Goal: Ask a question

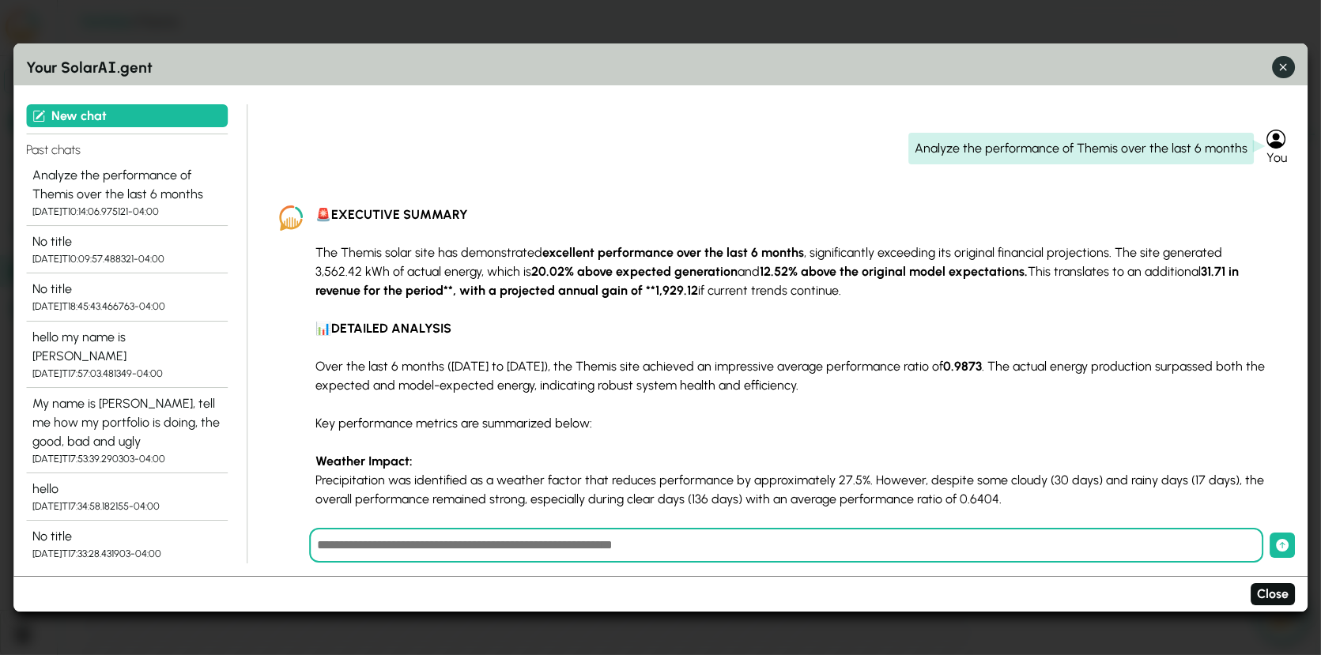
click at [1282, 68] on icon "button" at bounding box center [1283, 66] width 7 height 7
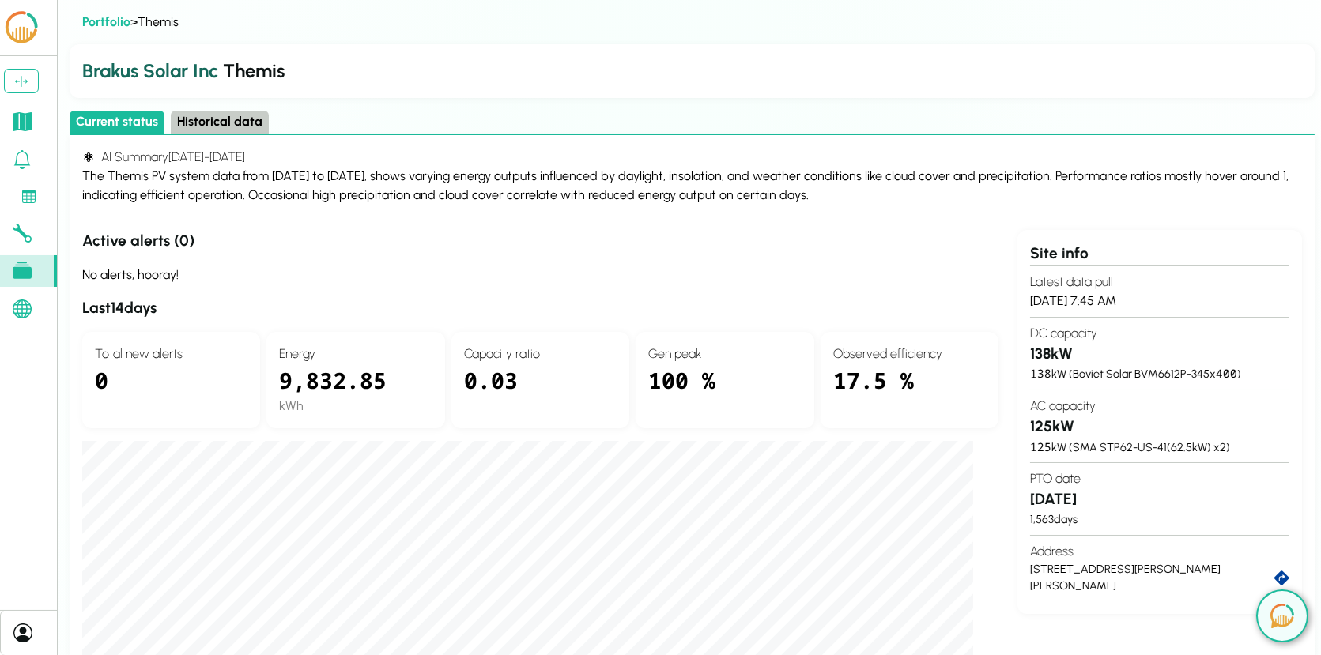
click at [641, 278] on div "No alerts, hooray!" at bounding box center [540, 275] width 916 height 19
click at [28, 121] on icon at bounding box center [22, 121] width 19 height 19
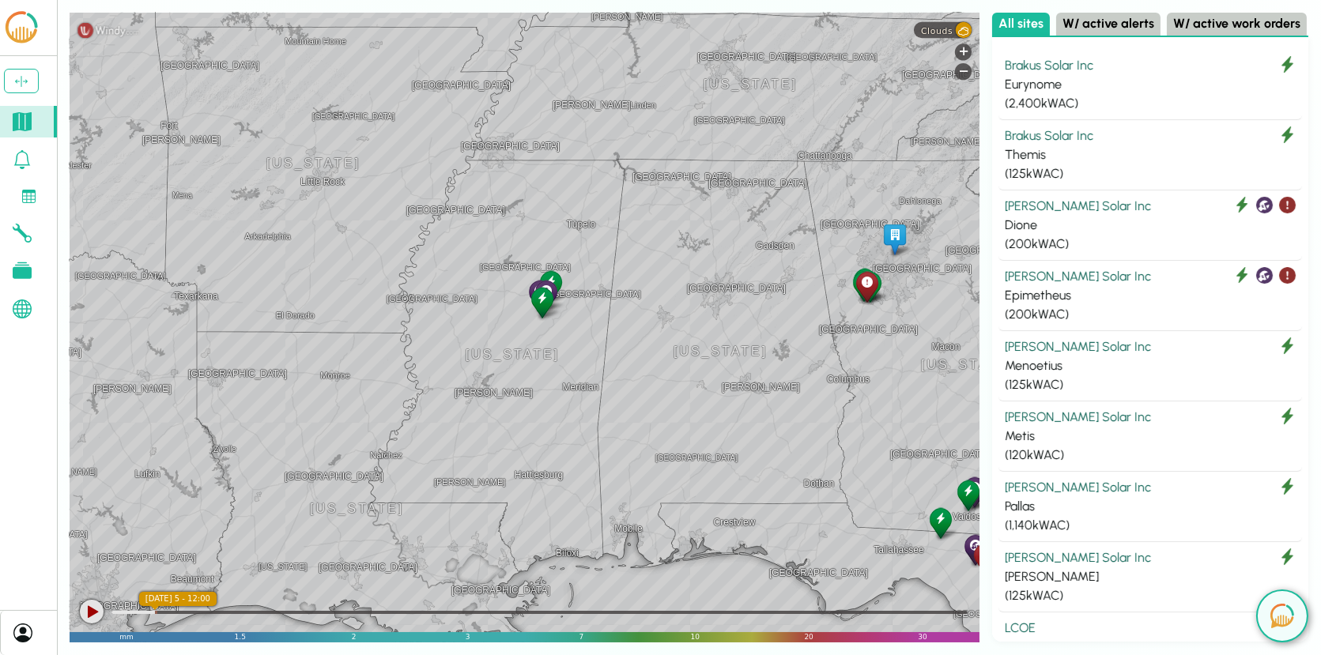
drag, startPoint x: 866, startPoint y: 340, endPoint x: 616, endPoint y: 363, distance: 251.6
click at [616, 363] on div "[GEOGRAPHIC_DATA] [GEOGRAPHIC_DATA] [GEOGRAPHIC_DATA] [GEOGRAPHIC_DATA] [GEOGRA…" at bounding box center [525, 328] width 910 height 630
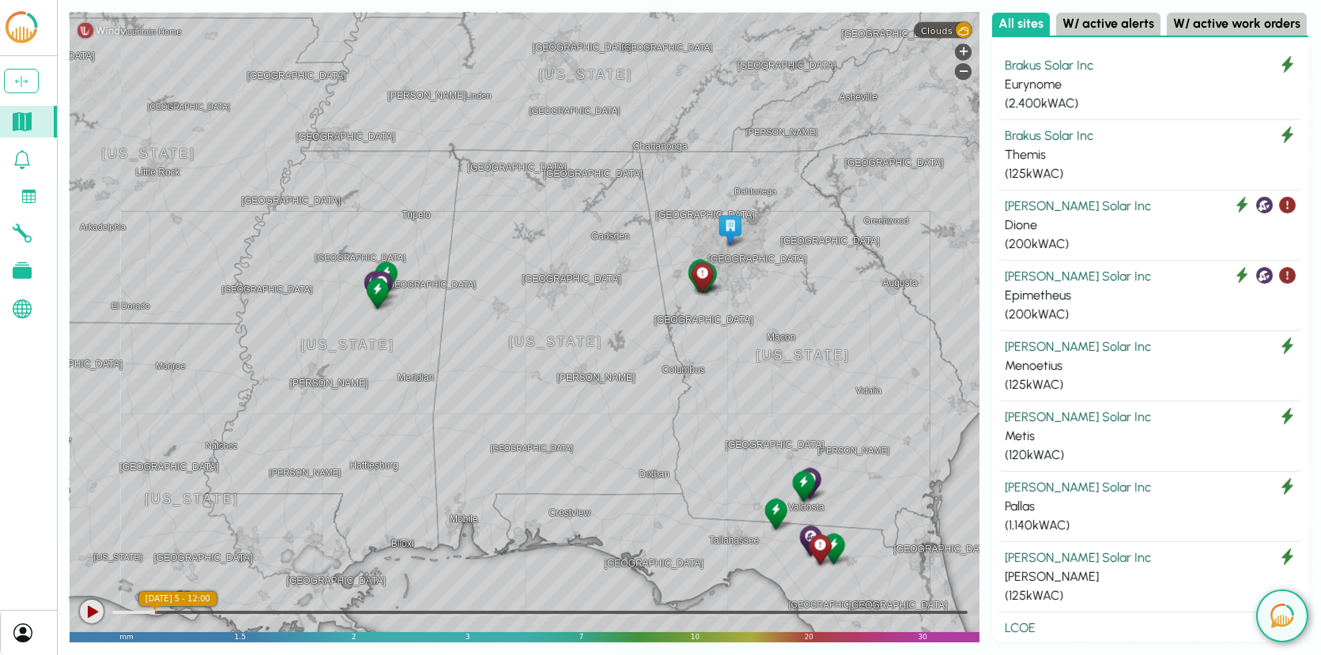
drag, startPoint x: 819, startPoint y: 357, endPoint x: 647, endPoint y: 347, distance: 171.8
click at [647, 347] on div "[GEOGRAPHIC_DATA] [GEOGRAPHIC_DATA] [GEOGRAPHIC_DATA] [GEOGRAPHIC_DATA] [GEOGRA…" at bounding box center [525, 328] width 910 height 630
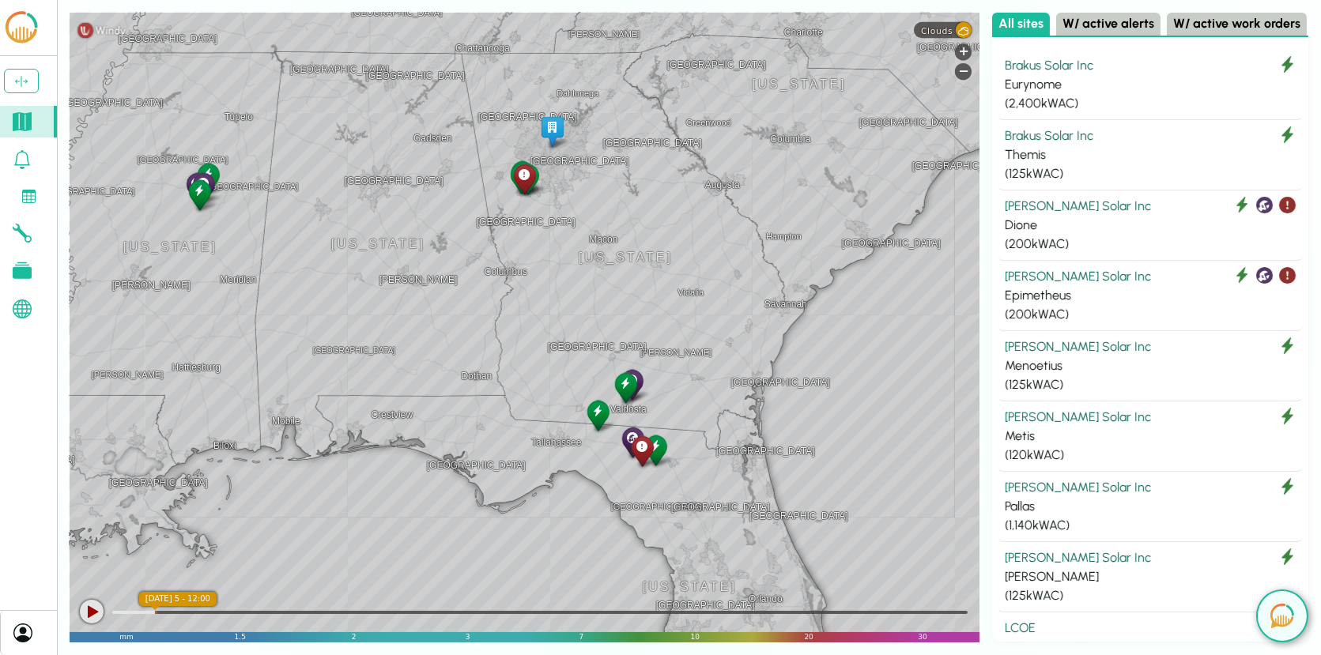
drag, startPoint x: 758, startPoint y: 485, endPoint x: 573, endPoint y: 379, distance: 213.6
click at [573, 379] on div "[GEOGRAPHIC_DATA] [GEOGRAPHIC_DATA] [GEOGRAPHIC_DATA] [GEOGRAPHIC_DATA] [GEOGRA…" at bounding box center [525, 328] width 910 height 630
click at [1066, 145] on div "Themis" at bounding box center [1150, 154] width 291 height 19
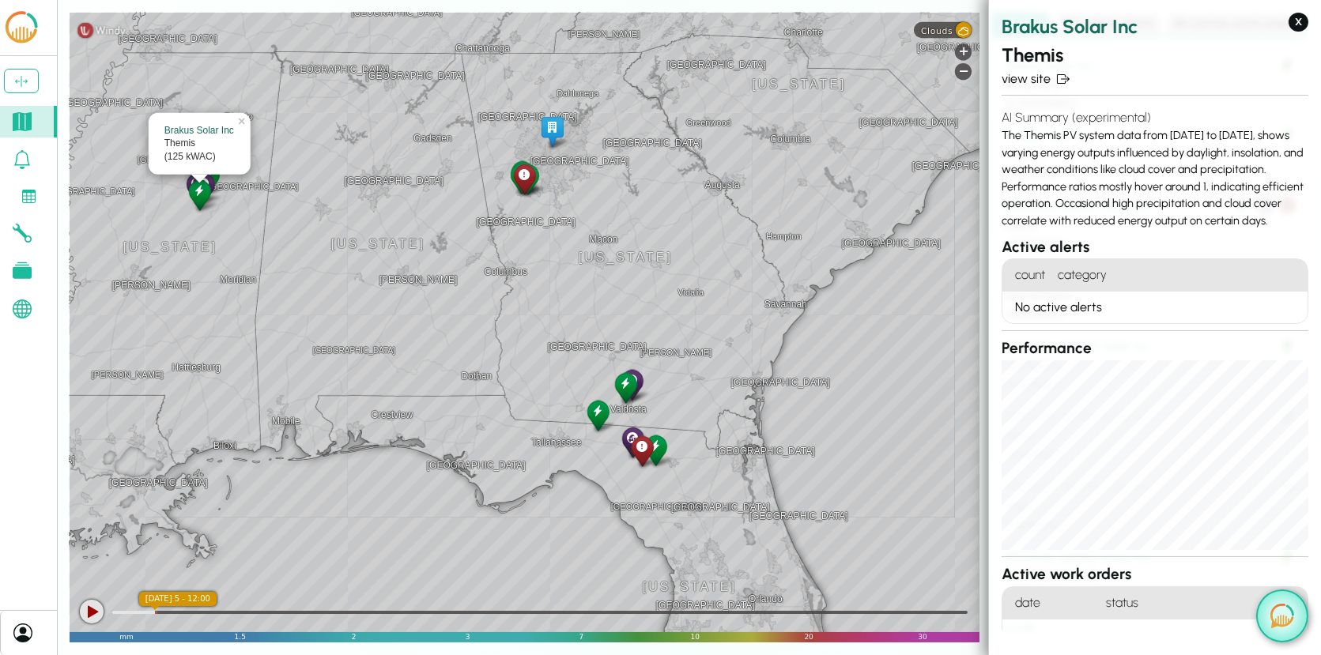
click at [1281, 617] on img at bounding box center [1282, 616] width 24 height 25
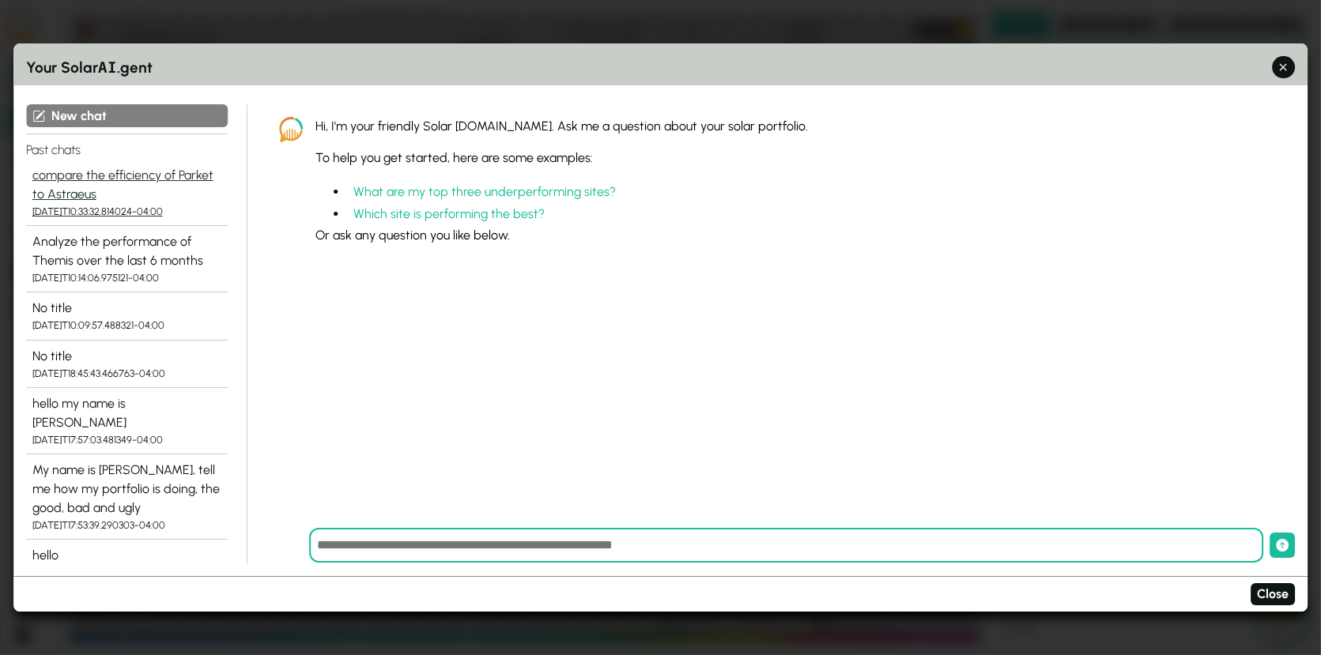
click at [142, 189] on div "compare the efficiency of Parket to Astraeus" at bounding box center [126, 185] width 189 height 38
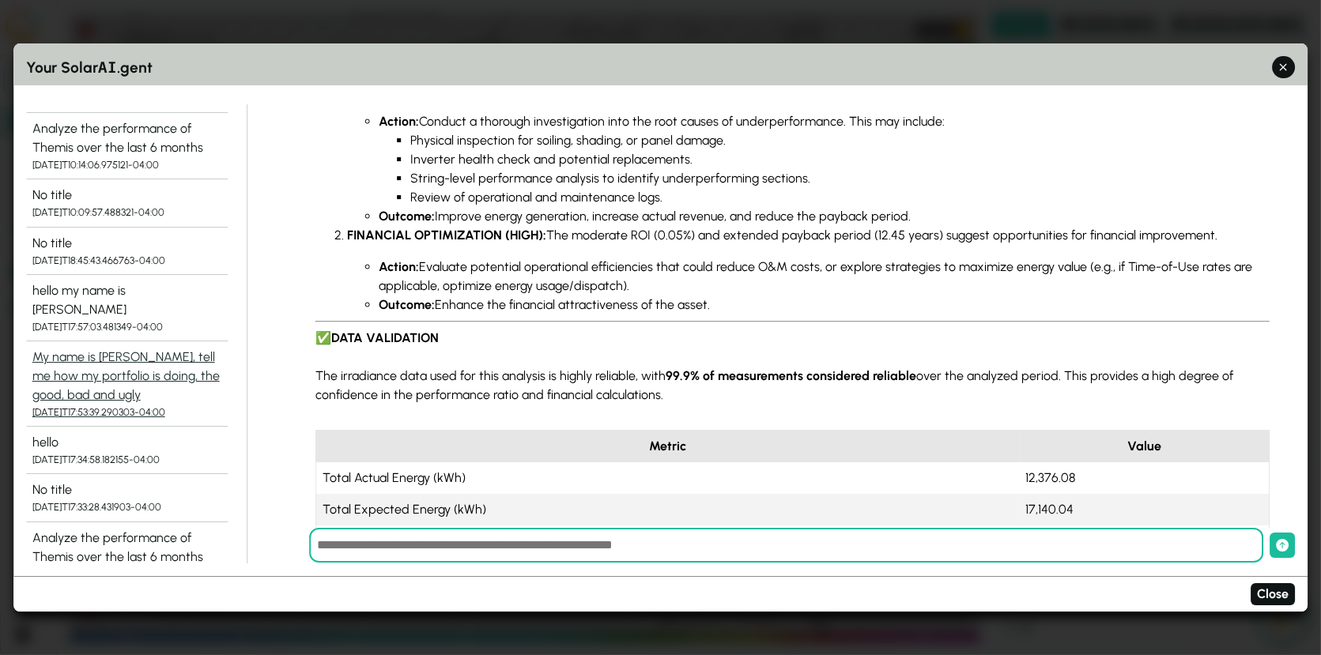
scroll to position [114, 0]
click at [177, 354] on div "My name is [PERSON_NAME], tell me how my portfolio is doing, the good, bad and …" at bounding box center [126, 375] width 189 height 57
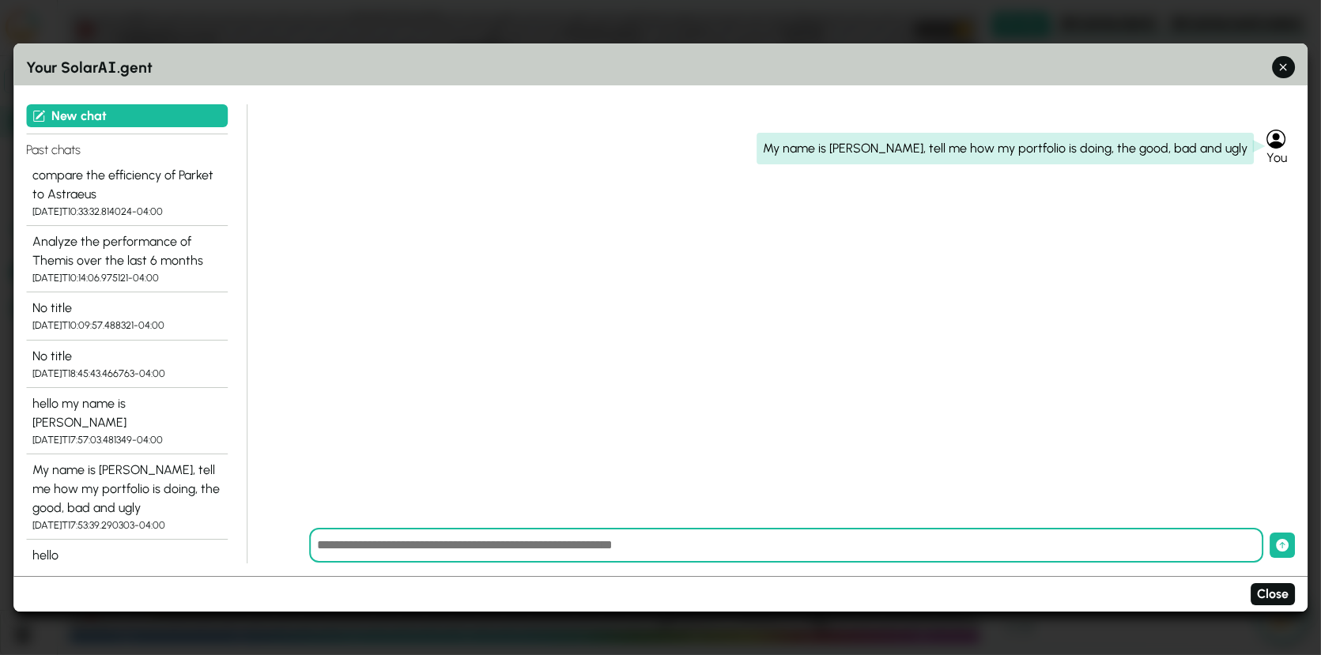
scroll to position [0, 0]
click at [1283, 70] on icon "button" at bounding box center [1283, 67] width 17 height 17
